Goal: Transaction & Acquisition: Book appointment/travel/reservation

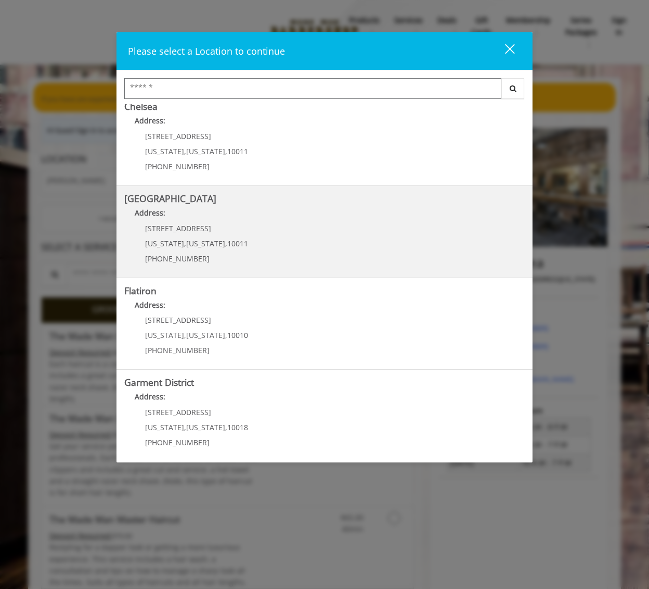
scroll to position [106, 0]
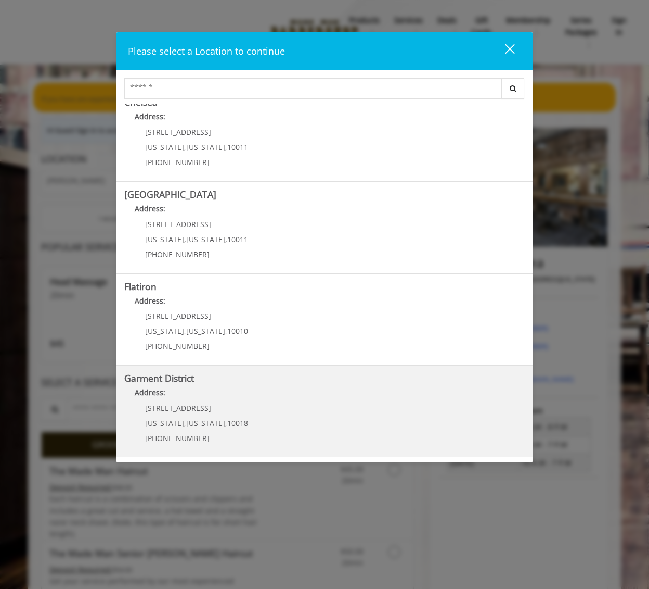
click at [186, 418] on span "[US_STATE]" at bounding box center [205, 423] width 39 height 10
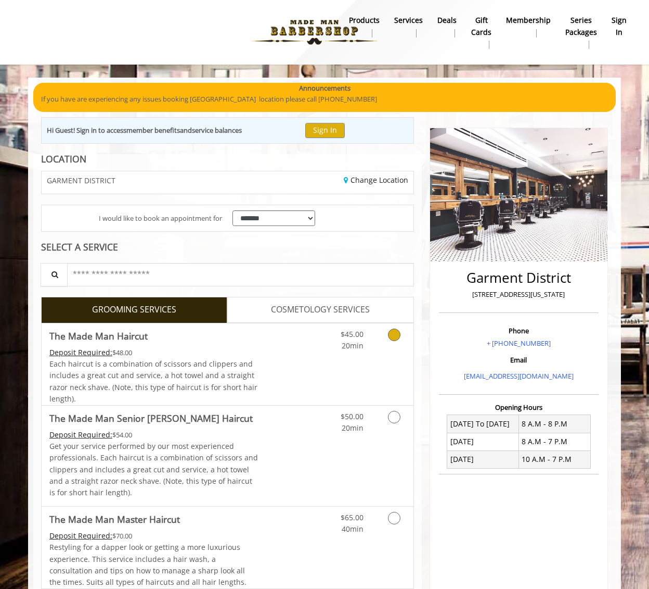
click at [382, 332] on link "Grooming services" at bounding box center [392, 337] width 27 height 29
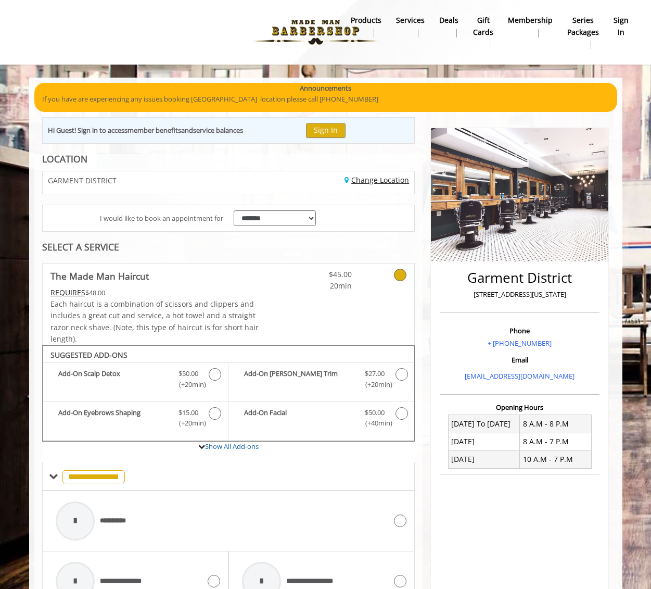
click at [358, 180] on link "Change Location" at bounding box center [377, 180] width 65 height 10
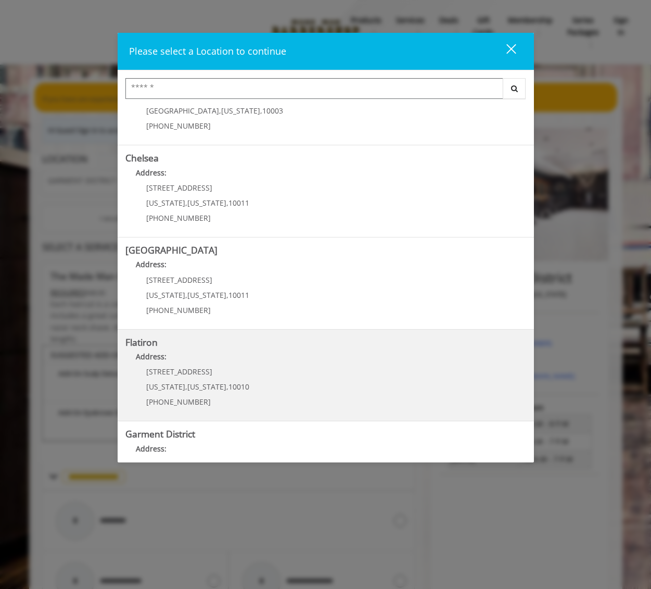
scroll to position [106, 0]
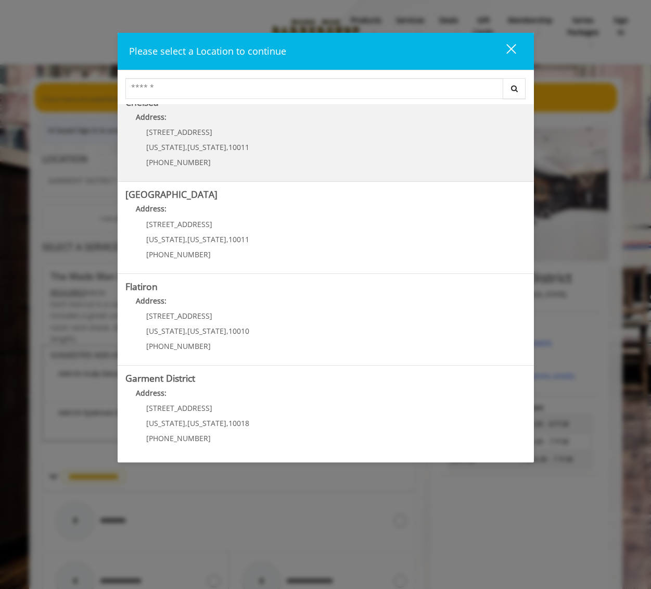
click at [199, 148] on span "[US_STATE]" at bounding box center [206, 147] width 39 height 10
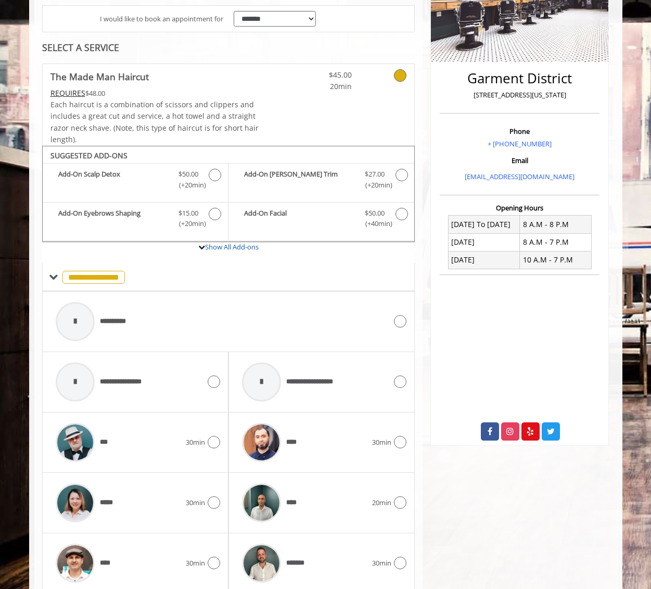
scroll to position [260, 0]
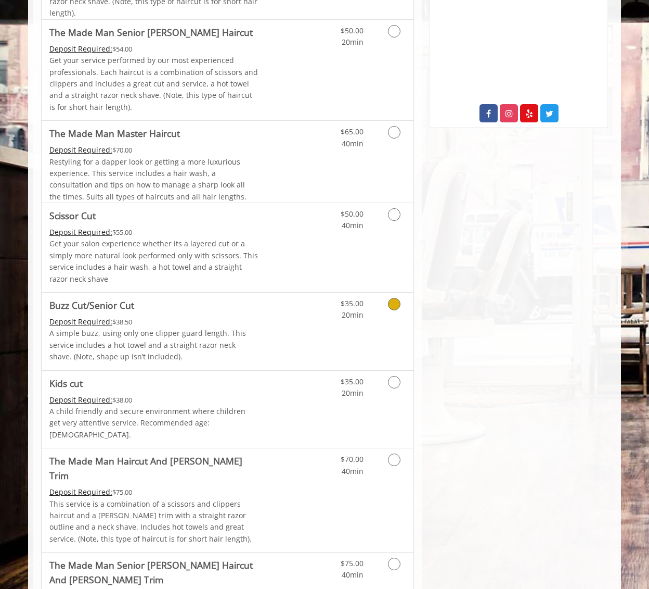
scroll to position [260, 0]
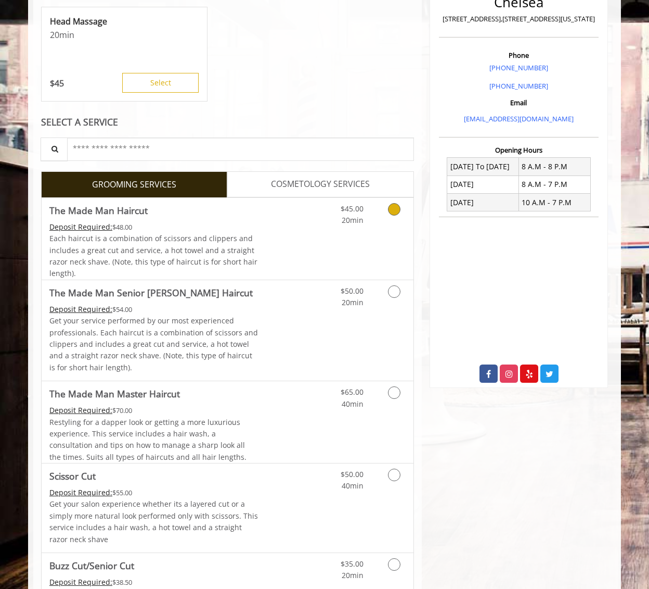
click at [394, 217] on link "Grooming services" at bounding box center [392, 212] width 27 height 29
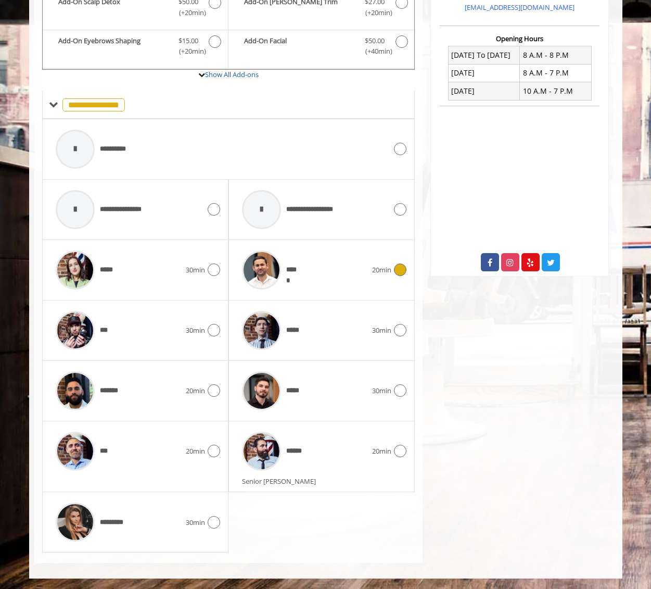
scroll to position [0, 0]
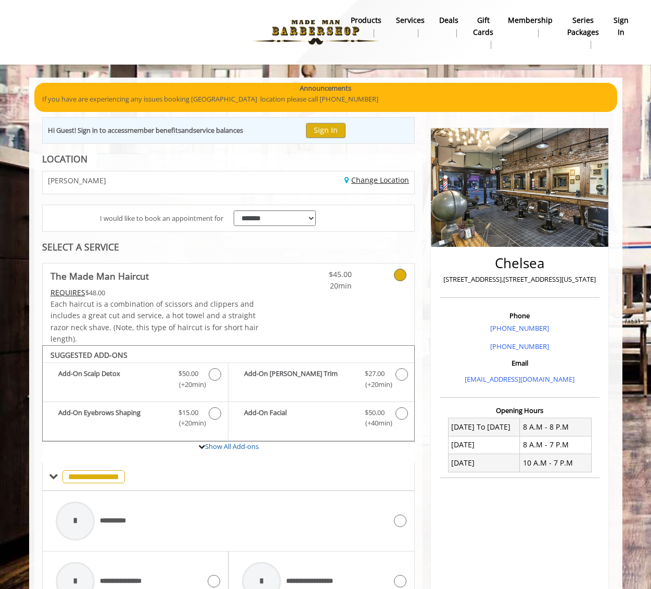
click at [377, 176] on link "Change Location" at bounding box center [377, 180] width 65 height 10
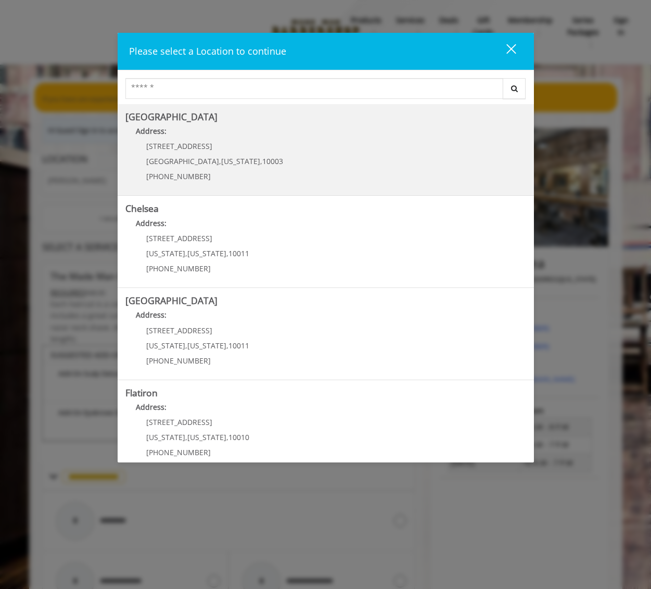
click at [182, 157] on span "[GEOGRAPHIC_DATA]" at bounding box center [182, 161] width 73 height 10
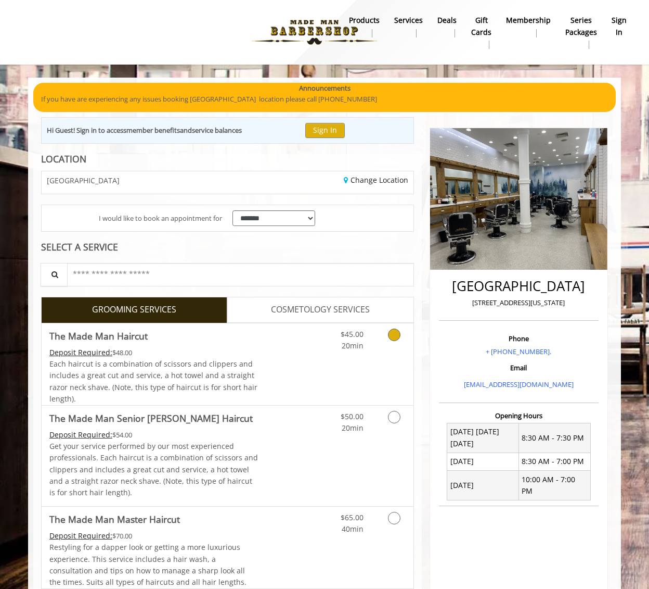
click at [396, 334] on icon "Grooming services" at bounding box center [394, 334] width 12 height 12
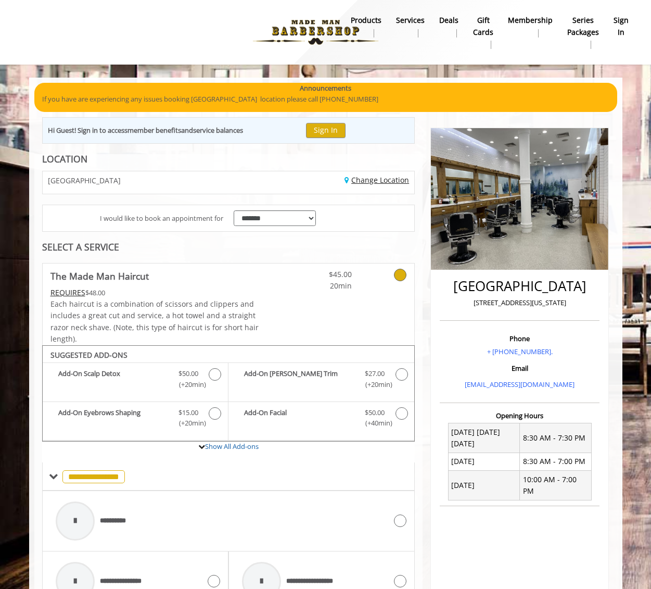
click at [369, 179] on link "Change Location" at bounding box center [377, 180] width 65 height 10
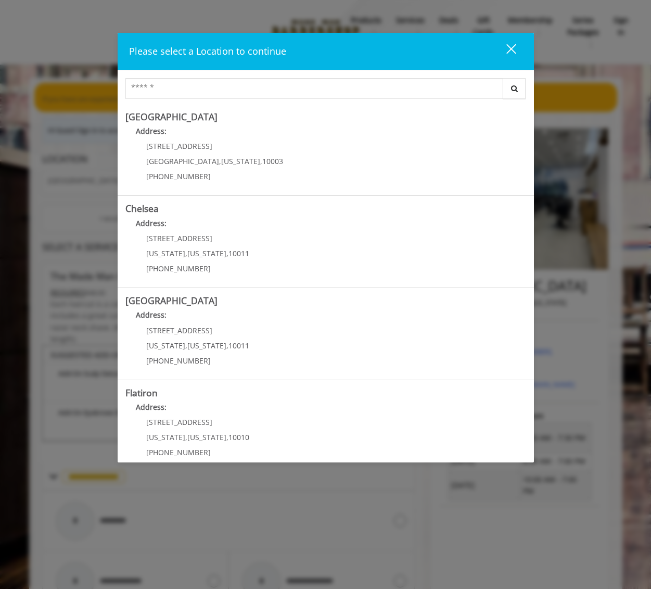
click at [211, 340] on span "[US_STATE]" at bounding box center [206, 345] width 39 height 10
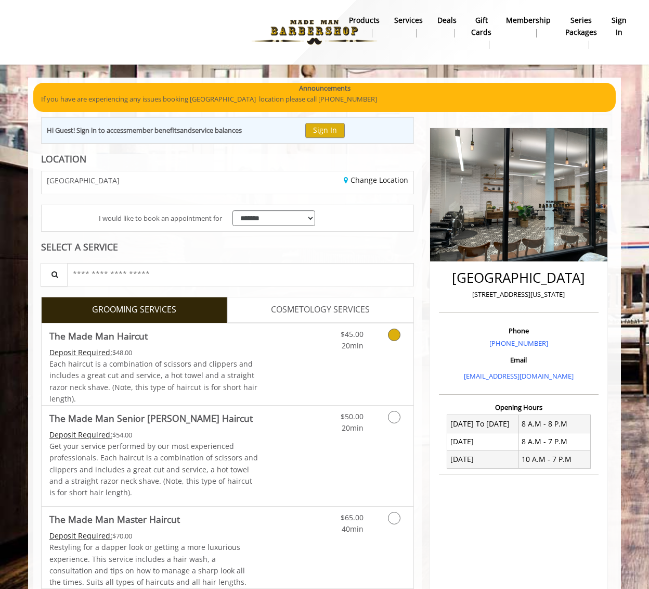
click at [378, 333] on div "Grooming services" at bounding box center [393, 337] width 42 height 29
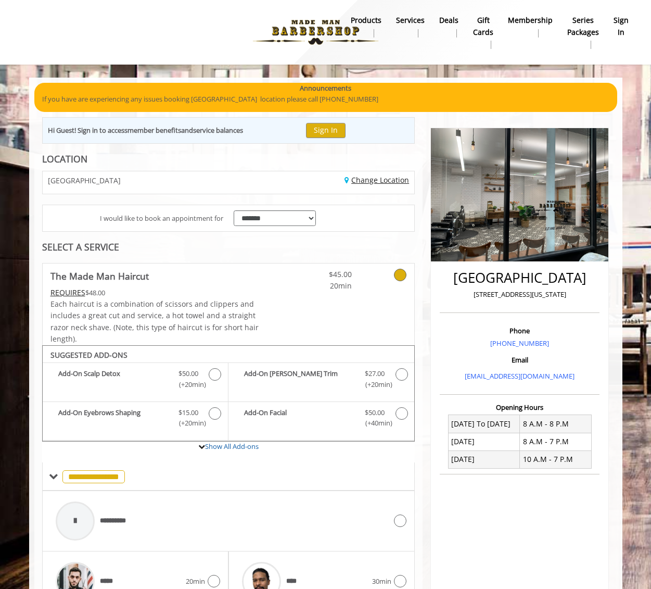
click at [374, 179] on link "Change Location" at bounding box center [377, 180] width 65 height 10
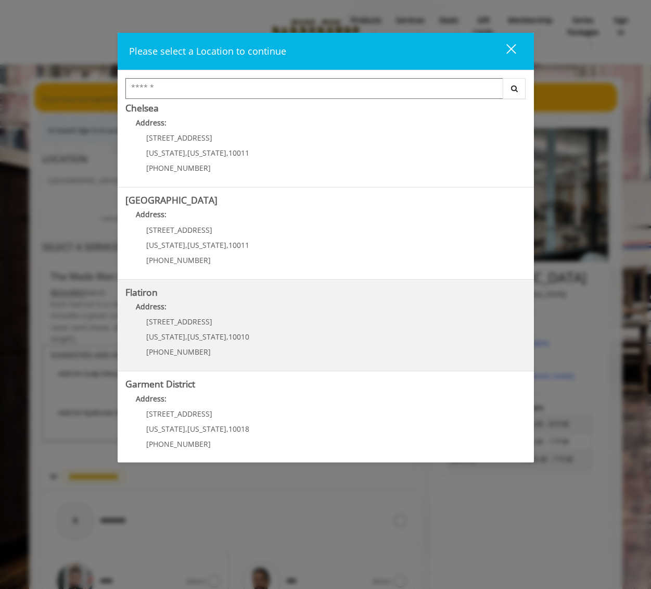
scroll to position [106, 0]
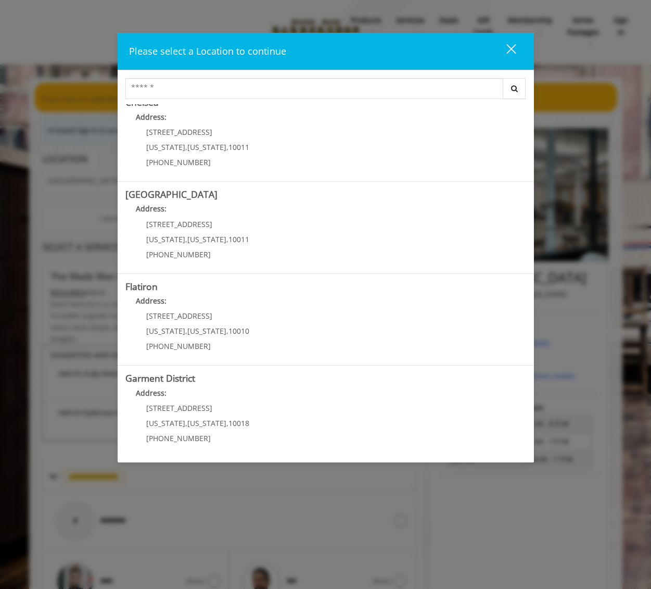
click at [187, 333] on span "[US_STATE]" at bounding box center [206, 331] width 39 height 10
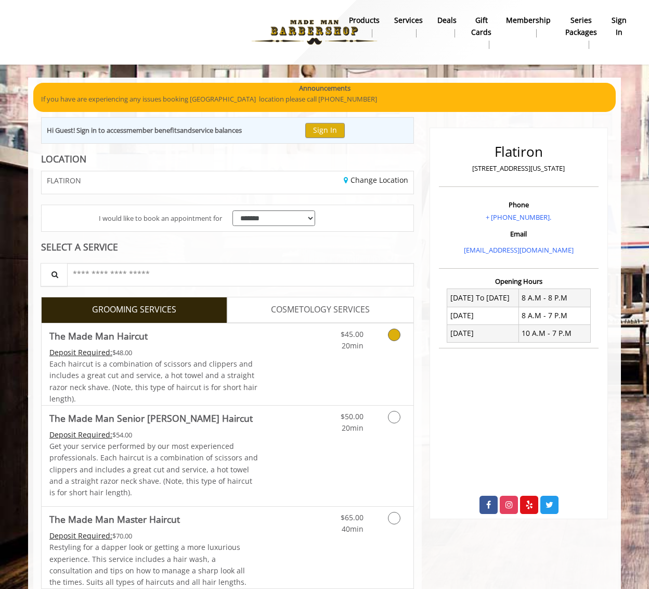
click at [368, 329] on div "$45.00 20min" at bounding box center [342, 337] width 59 height 29
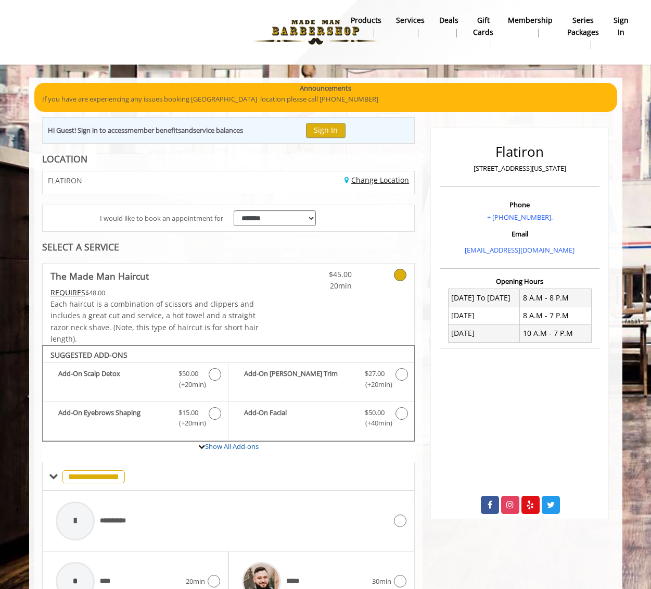
click at [354, 178] on link "Change Location" at bounding box center [377, 180] width 65 height 10
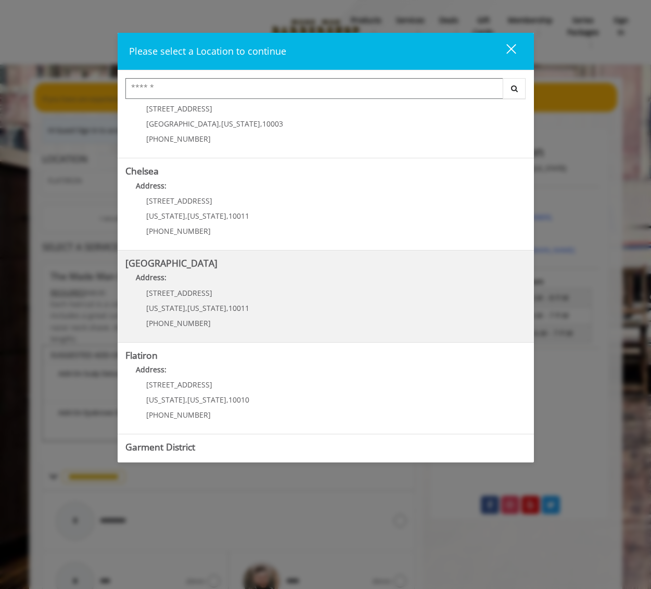
scroll to position [106, 0]
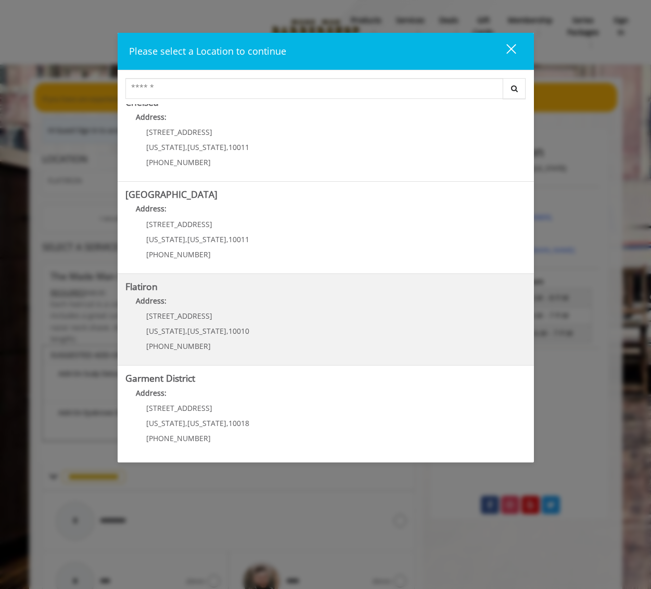
click at [210, 330] on span "[US_STATE]" at bounding box center [206, 331] width 39 height 10
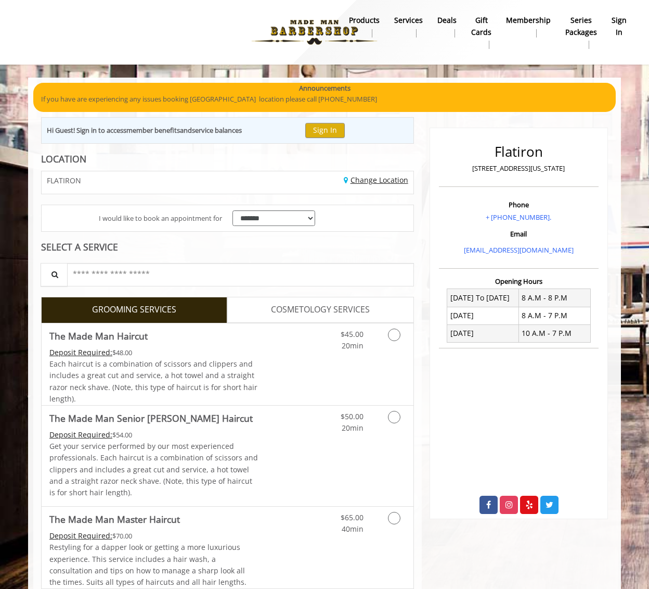
click at [364, 182] on link "Change Location" at bounding box center [376, 180] width 65 height 10
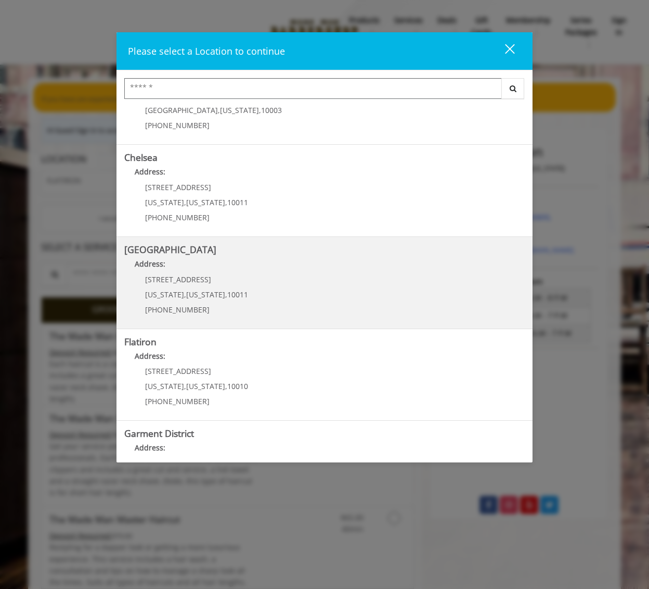
scroll to position [106, 0]
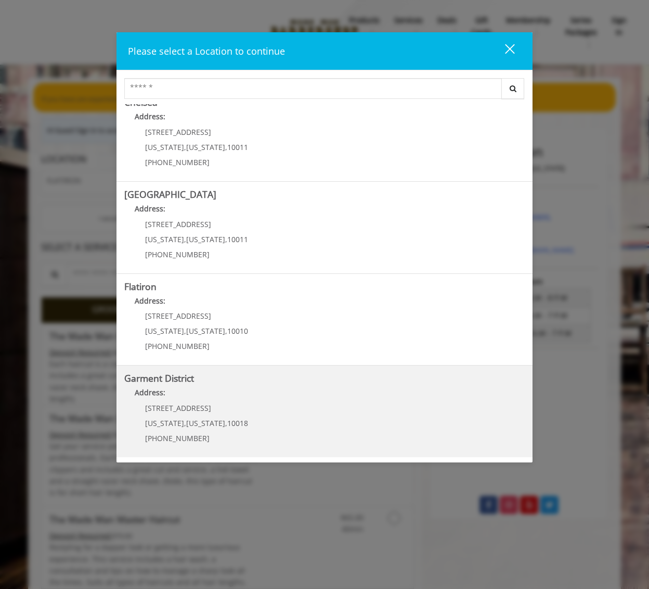
click at [206, 418] on span "[US_STATE]" at bounding box center [205, 423] width 39 height 10
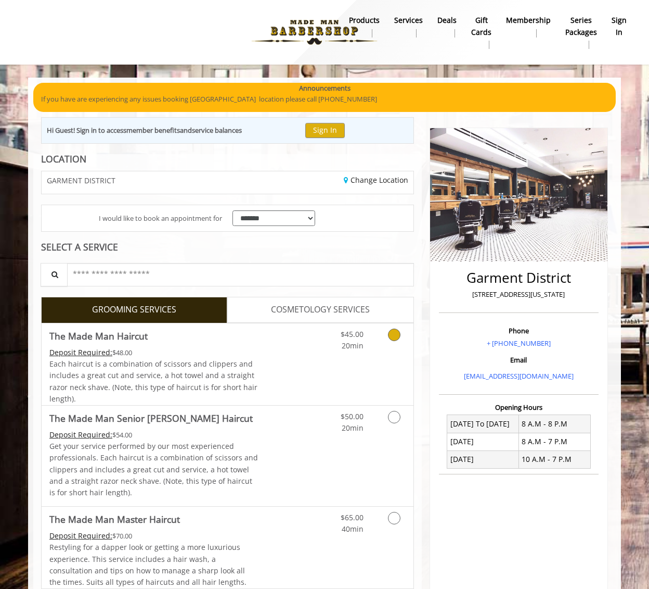
click at [392, 337] on icon "Grooming services" at bounding box center [394, 334] width 12 height 12
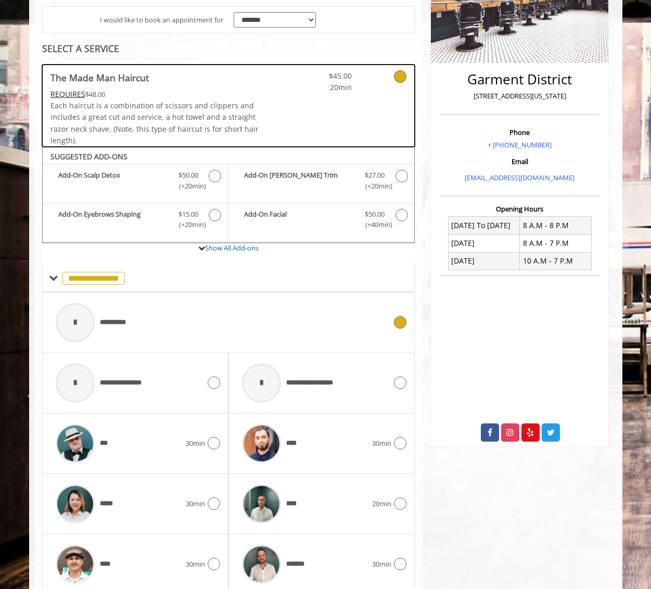
scroll to position [208, 0]
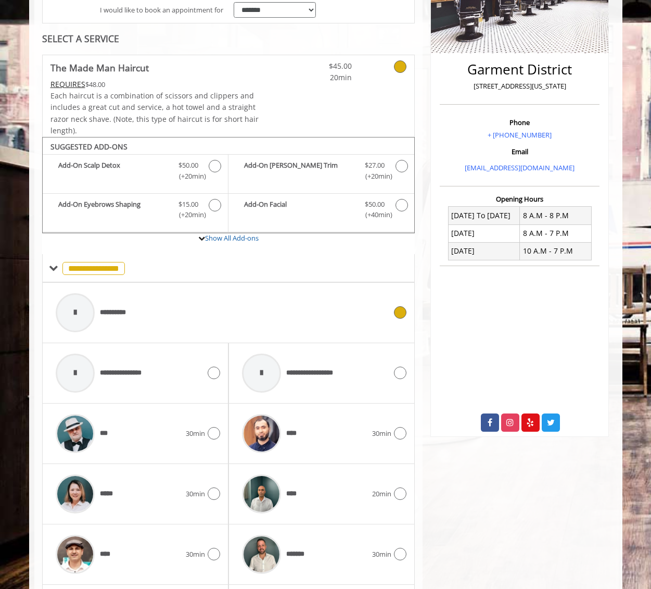
click at [193, 307] on div "**********" at bounding box center [220, 312] width 341 height 49
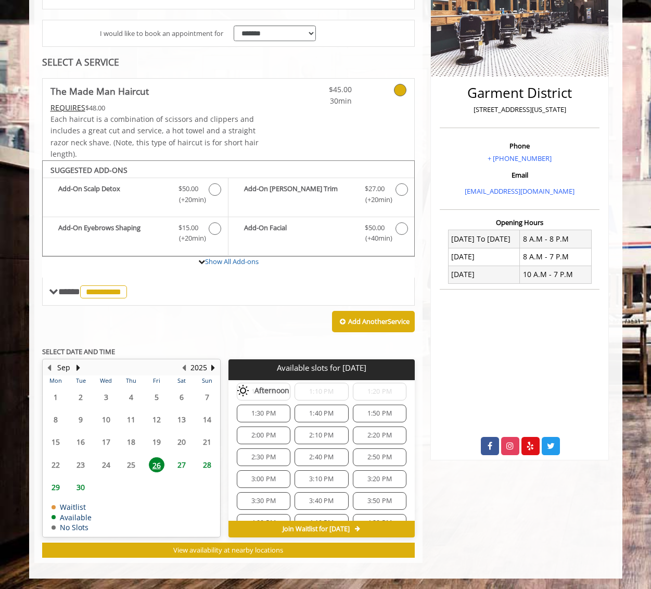
scroll to position [260, 0]
click at [324, 430] on span "1:40 PM" at bounding box center [321, 431] width 24 height 8
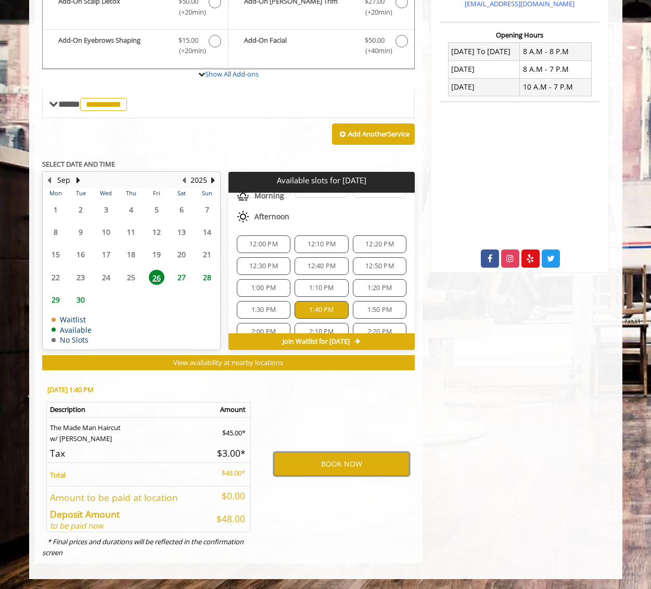
scroll to position [373, 0]
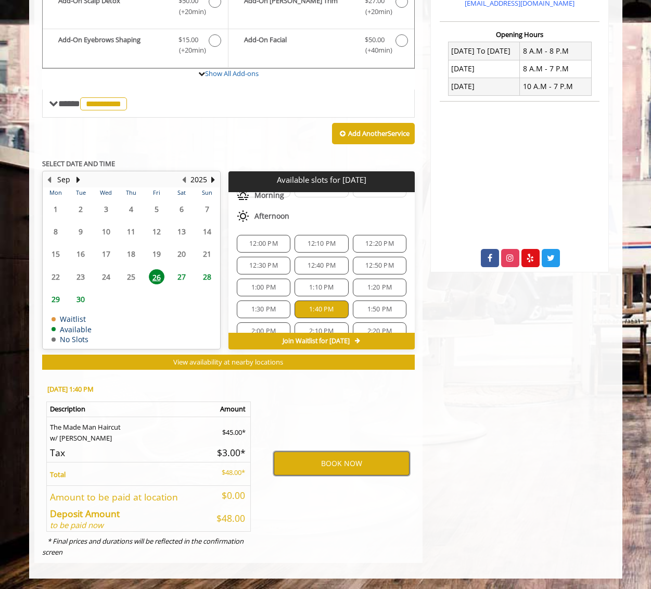
click at [347, 463] on button "BOOK NOW" at bounding box center [342, 463] width 136 height 24
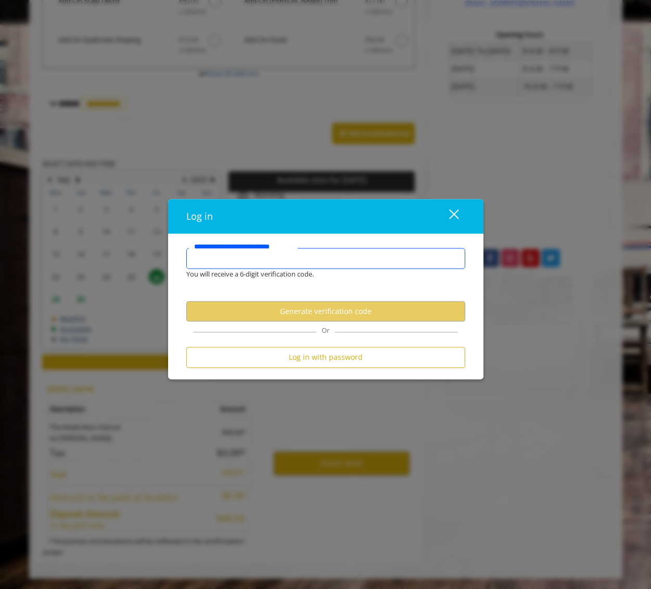
click at [306, 259] on input "**********" at bounding box center [325, 258] width 279 height 21
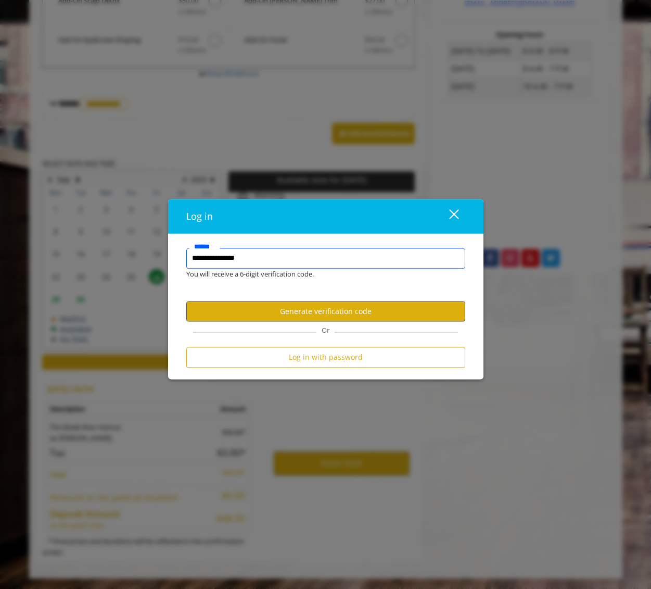
type input "**********"
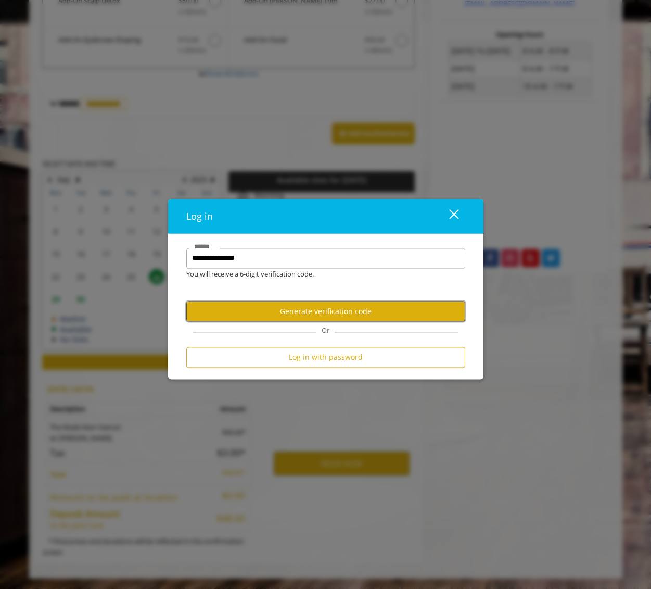
click at [316, 305] on button "Generate verification code" at bounding box center [325, 311] width 279 height 20
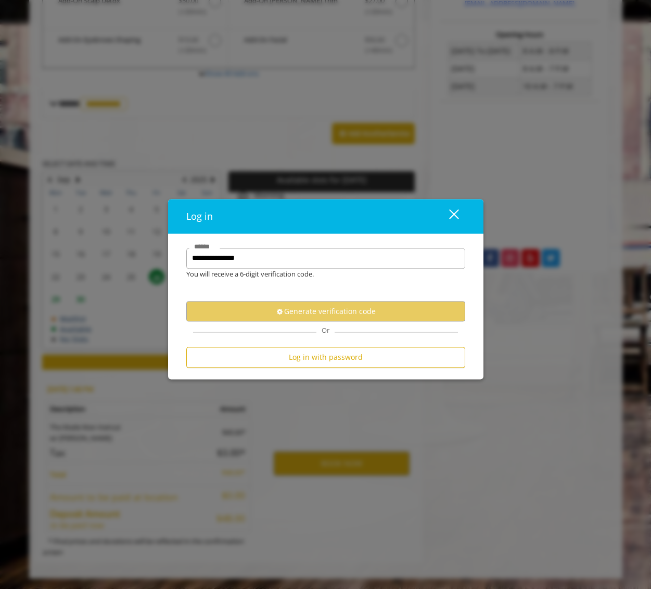
scroll to position [0, 0]
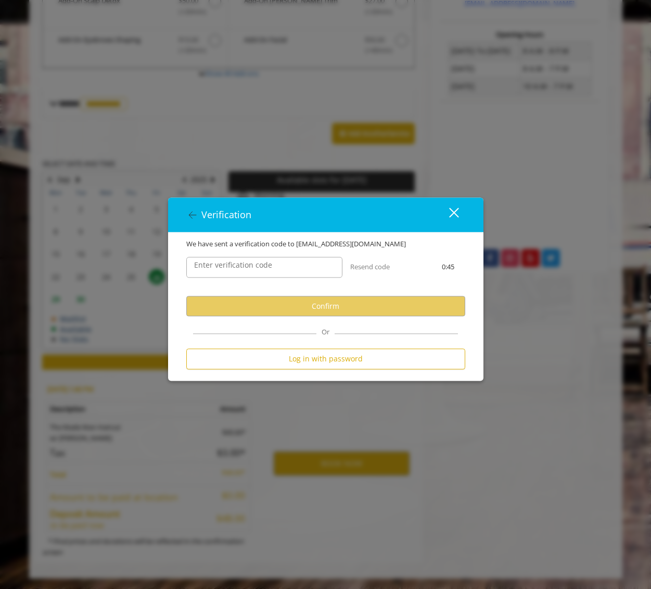
drag, startPoint x: 246, startPoint y: 262, endPoint x: 214, endPoint y: 263, distance: 31.8
click at [219, 269] on label "Enter verification code" at bounding box center [233, 265] width 88 height 11
click at [219, 269] on input "Enter verification code" at bounding box center [264, 267] width 156 height 21
click at [213, 263] on input "Enter verification code" at bounding box center [264, 267] width 156 height 21
paste input "******"
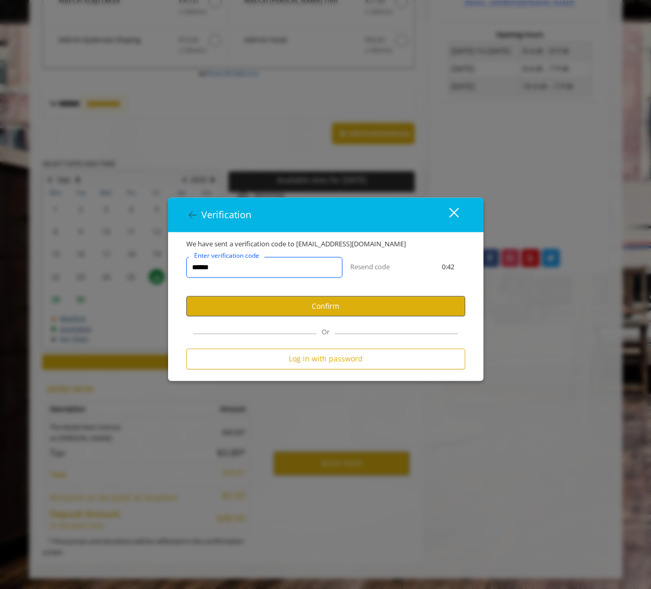
type input "******"
click at [305, 307] on button "Confirm" at bounding box center [325, 306] width 279 height 20
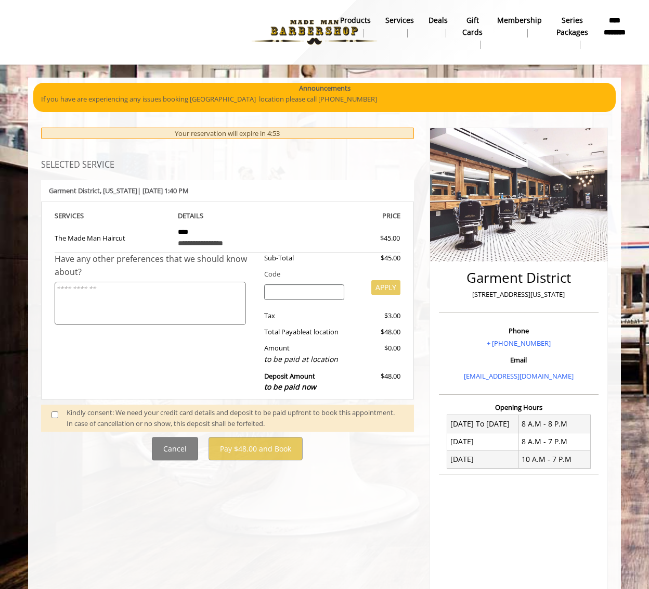
click at [218, 364] on div "Have any other preferences that we should know about?" at bounding box center [156, 325] width 202 height 146
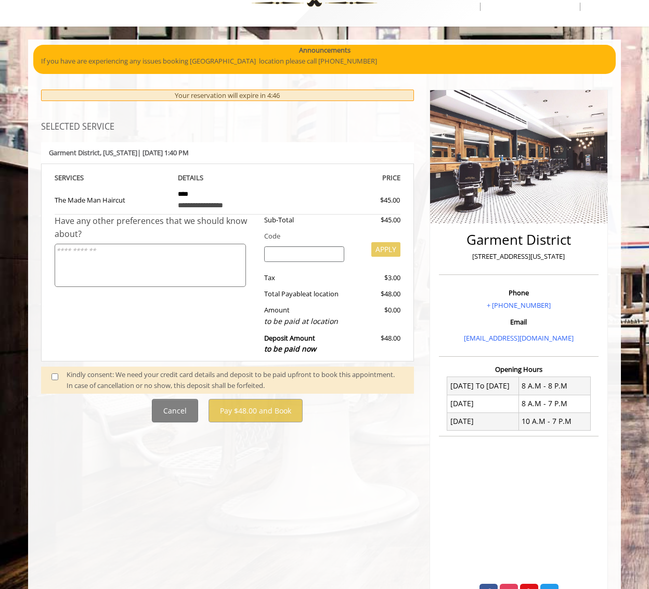
scroll to position [82, 0]
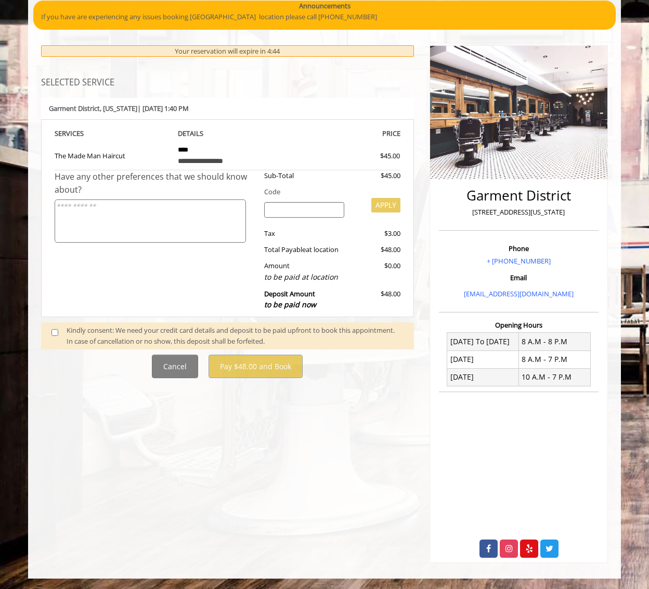
click at [51, 334] on span at bounding box center [59, 336] width 31 height 22
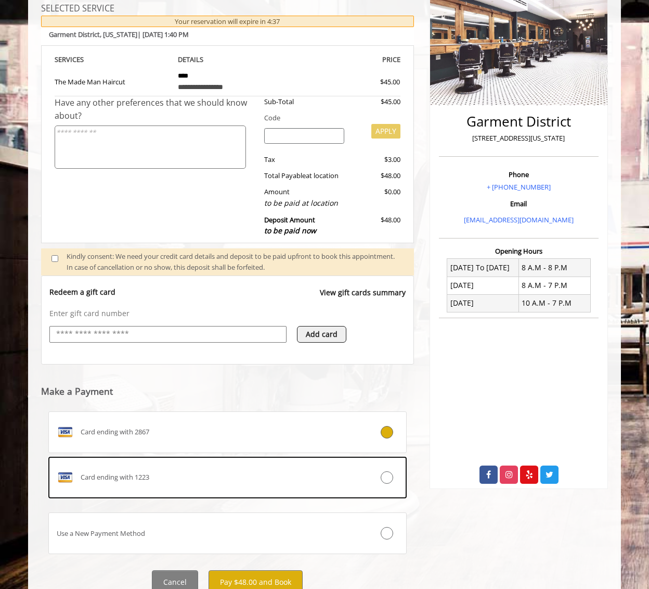
scroll to position [198, 0]
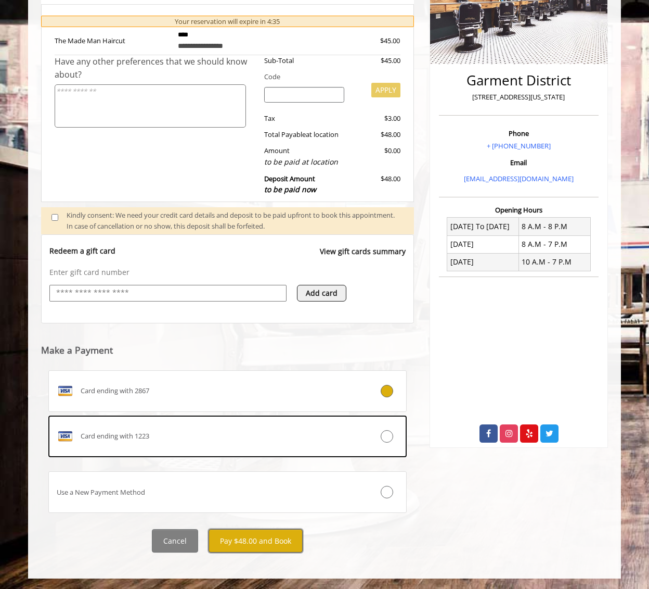
click at [267, 541] on button "Pay $48.00 and Book" at bounding box center [256, 540] width 94 height 23
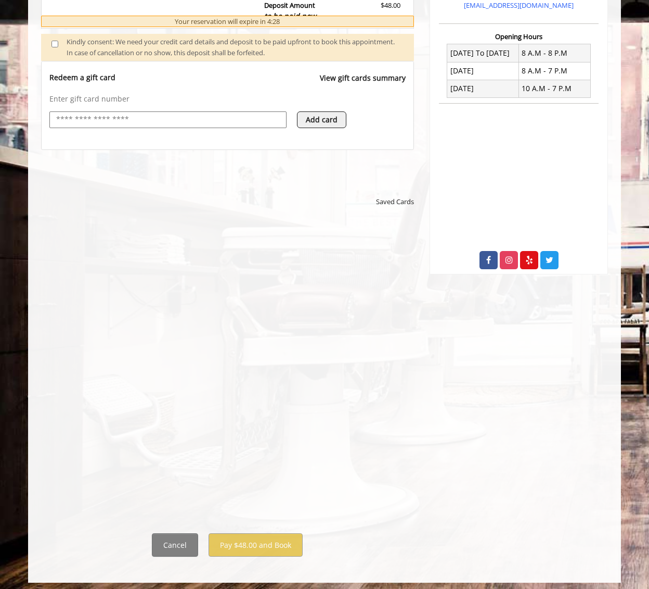
scroll to position [375, 0]
